Goal: Use online tool/utility: Utilize a website feature to perform a specific function

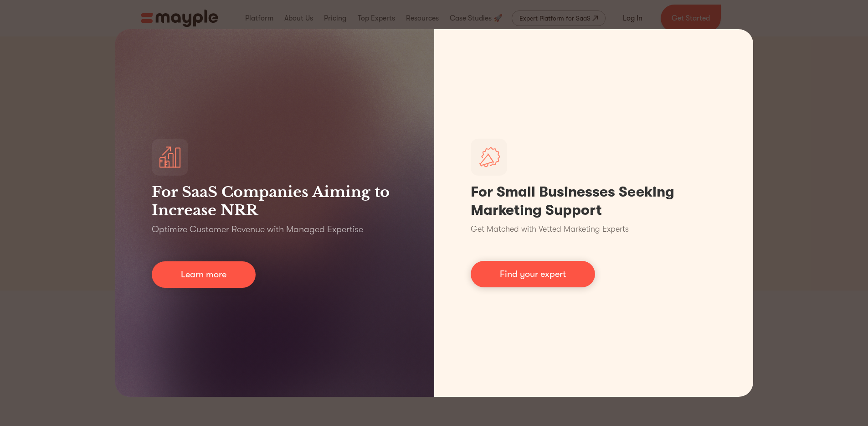
click at [796, 84] on div "For SaaS Companies Aiming to Increase NRR Optimize Customer Revenue with Manage…" at bounding box center [434, 213] width 868 height 426
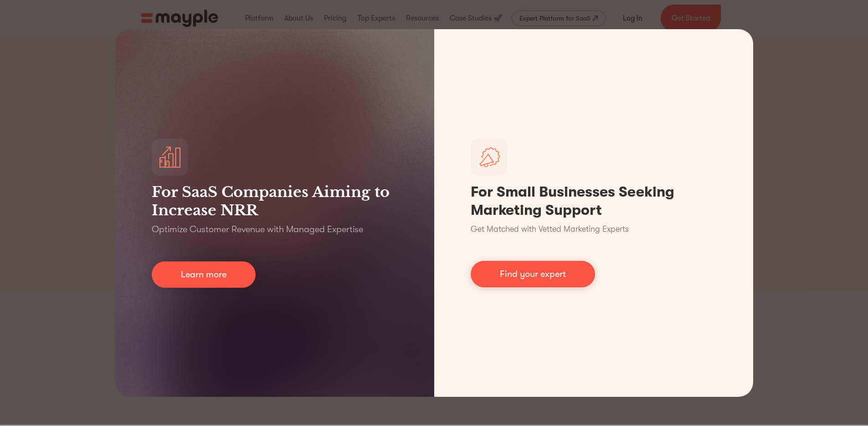
click at [785, 72] on div "For SaaS Companies Aiming to Increase NRR Optimize Customer Revenue with Manage…" at bounding box center [434, 213] width 868 height 426
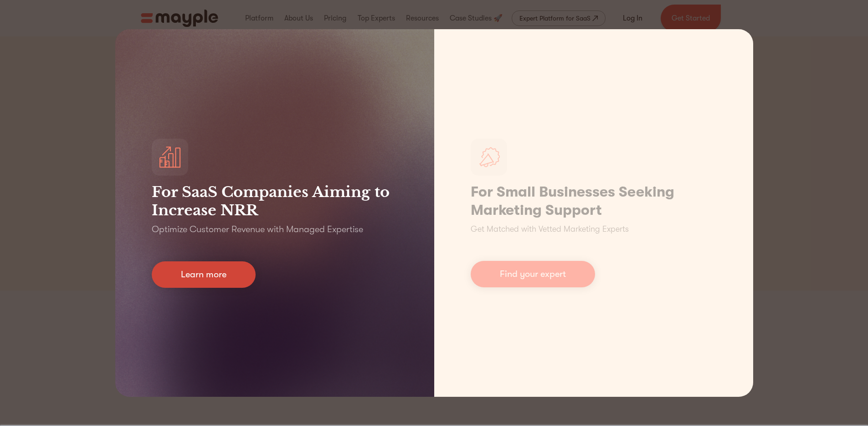
click at [201, 285] on link "Learn more" at bounding box center [204, 274] width 104 height 26
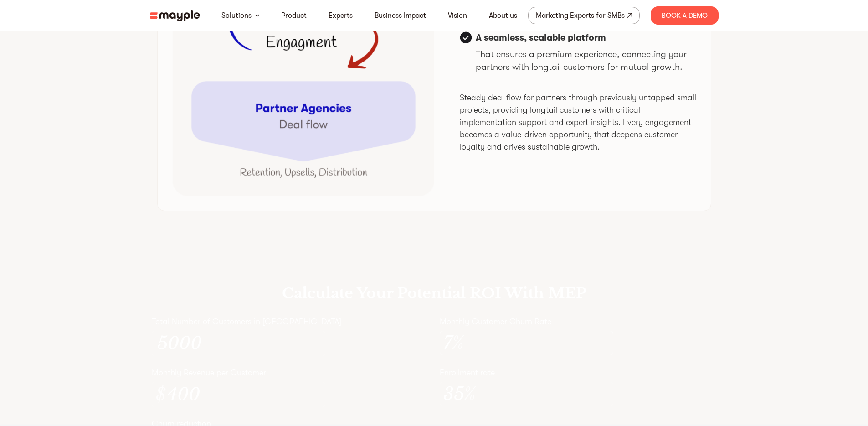
scroll to position [2591, 0]
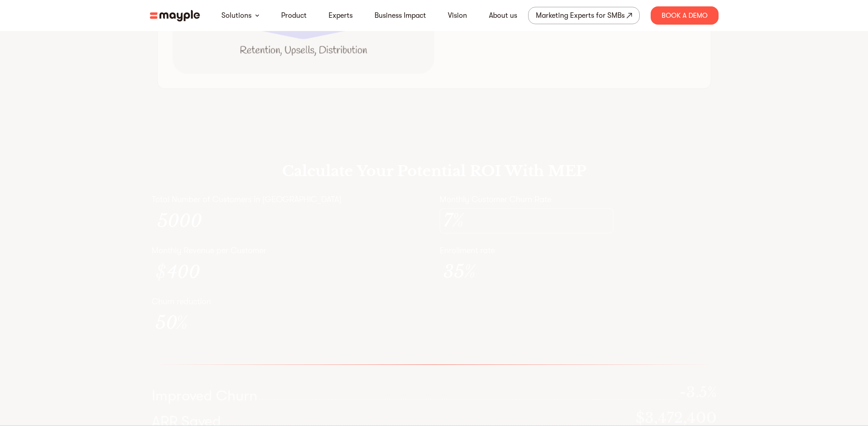
drag, startPoint x: 521, startPoint y: 257, endPoint x: 567, endPoint y: 260, distance: 45.7
click at [594, 233] on div "7 %" at bounding box center [527, 220] width 174 height 25
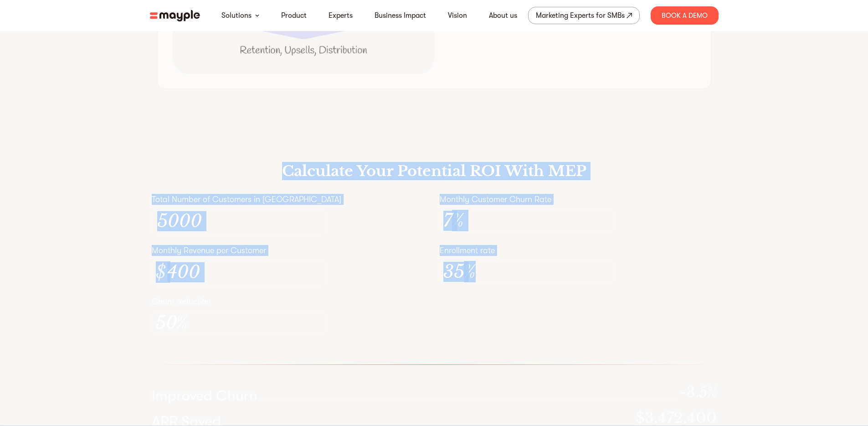
drag, startPoint x: 485, startPoint y: 328, endPoint x: 248, endPoint y: 180, distance: 279.1
click at [248, 180] on div "Calculate Your Potential ROI With MEP Total Number of Customers in Cohort 5000 …" at bounding box center [434, 304] width 583 height 342
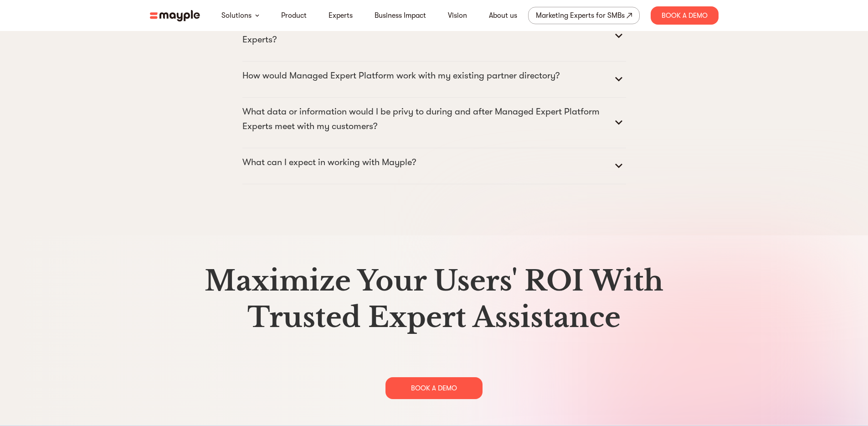
scroll to position [4681, 0]
